Goal: Information Seeking & Learning: Learn about a topic

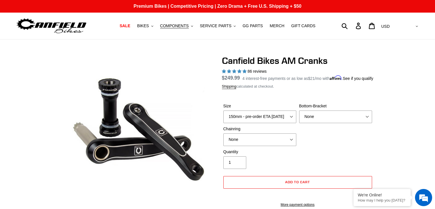
select select "155mm - pre-order ETA 9/30/25"
select select "highest-rating"
click at [213, 26] on span "SERVICE PARTS" at bounding box center [215, 25] width 31 height 5
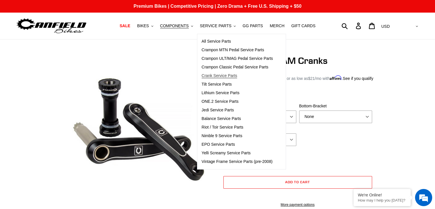
click at [231, 77] on span "Crank Service Parts" at bounding box center [220, 75] width 36 height 5
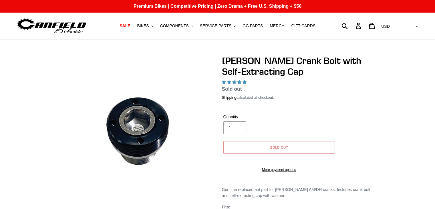
select select "highest-rating"
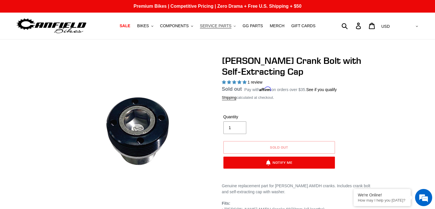
click at [230, 25] on span "SERVICE PARTS" at bounding box center [215, 25] width 31 height 5
click at [248, 23] on span "GG PARTS" at bounding box center [253, 25] width 20 height 5
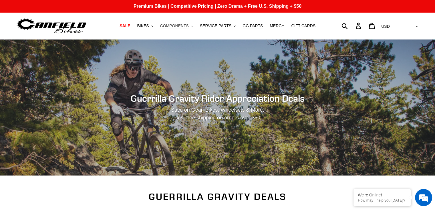
click at [184, 23] on span "COMPONENTS" at bounding box center [174, 25] width 29 height 5
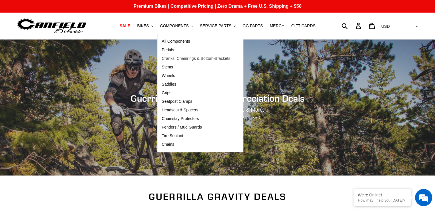
click at [181, 58] on span "Cranks, Chainrings & Bottom-Brackets" at bounding box center [196, 58] width 69 height 5
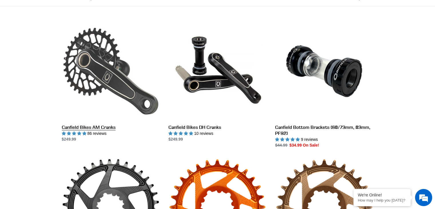
scroll to position [145, 0]
click at [101, 127] on link "Canfield Bikes AM Cranks" at bounding box center [111, 82] width 98 height 121
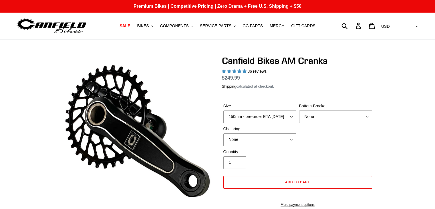
select select "highest-rating"
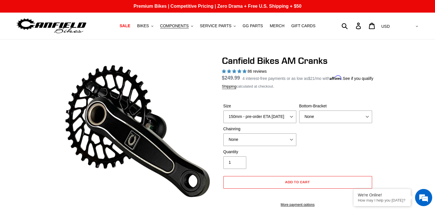
click at [59, 30] on img at bounding box center [52, 26] width 72 height 18
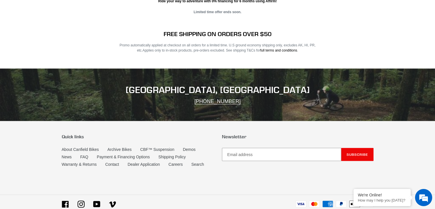
scroll to position [1161, 0]
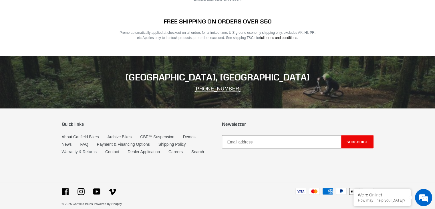
click at [71, 149] on link "Warranty & Returns" at bounding box center [79, 151] width 35 height 5
